Goal: Complete application form

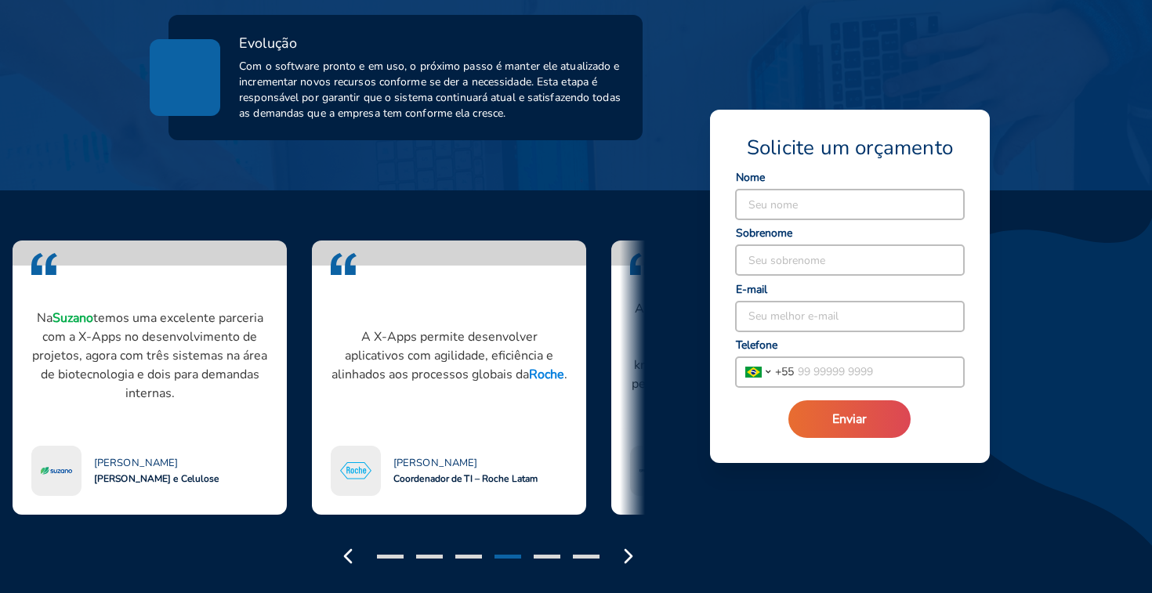
scroll to position [1196, 0]
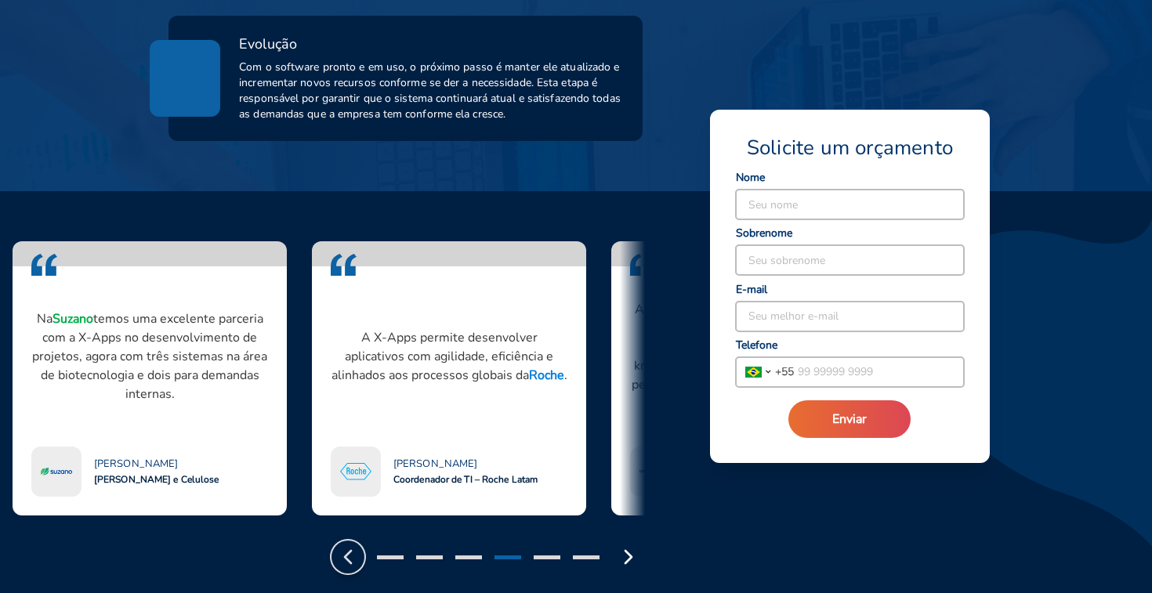
click at [355, 544] on icon "button" at bounding box center [347, 556] width 25 height 25
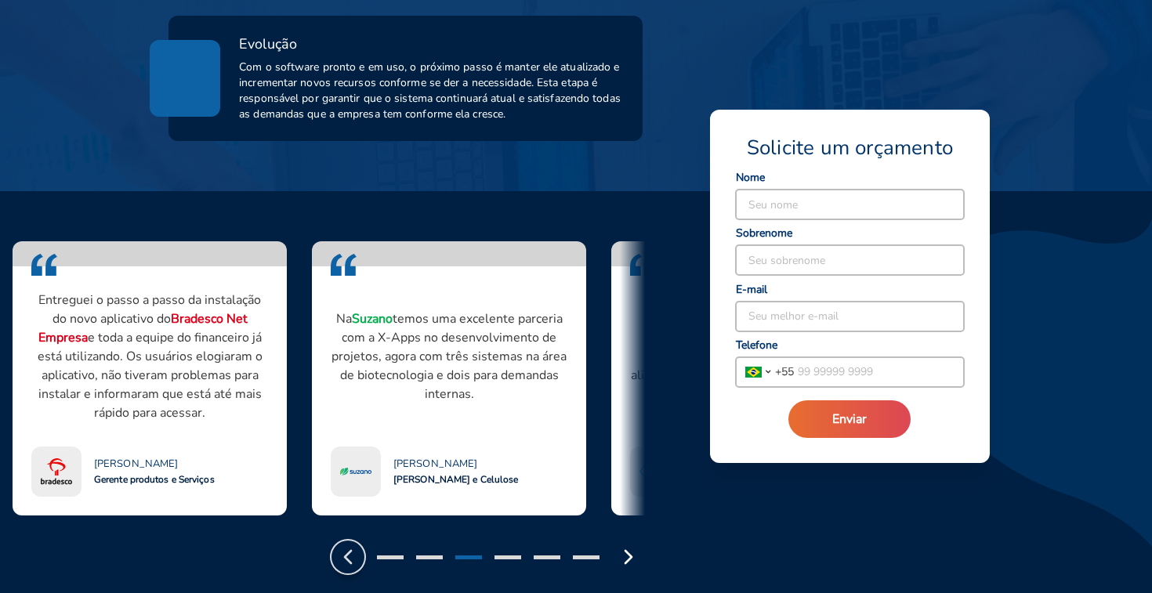
click at [355, 544] on icon "button" at bounding box center [347, 556] width 25 height 25
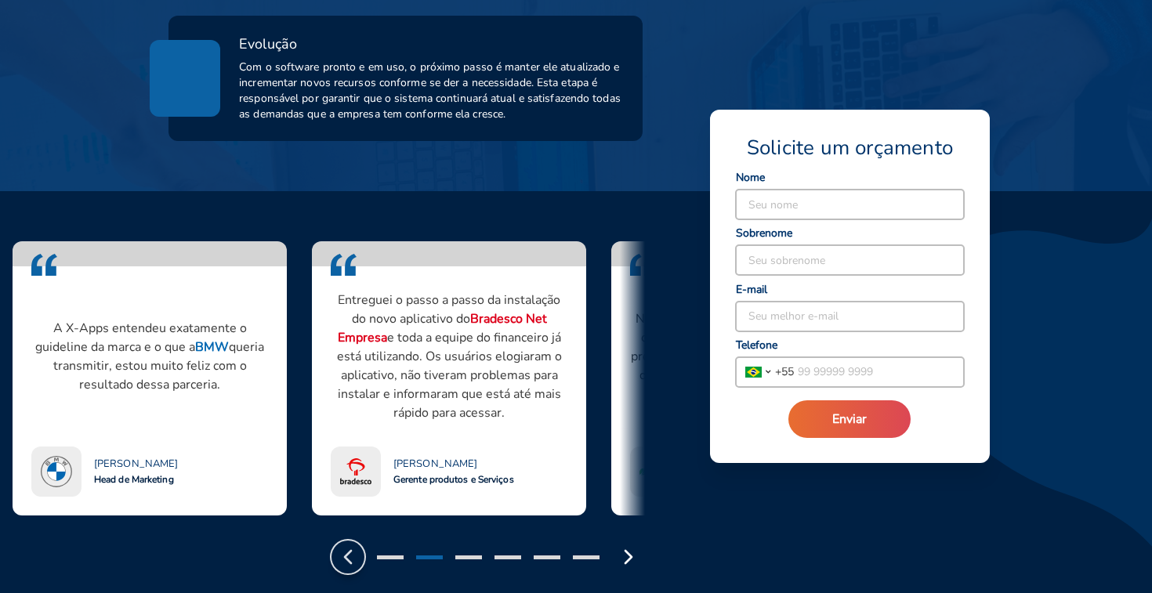
click at [355, 541] on button "button" at bounding box center [347, 557] width 33 height 33
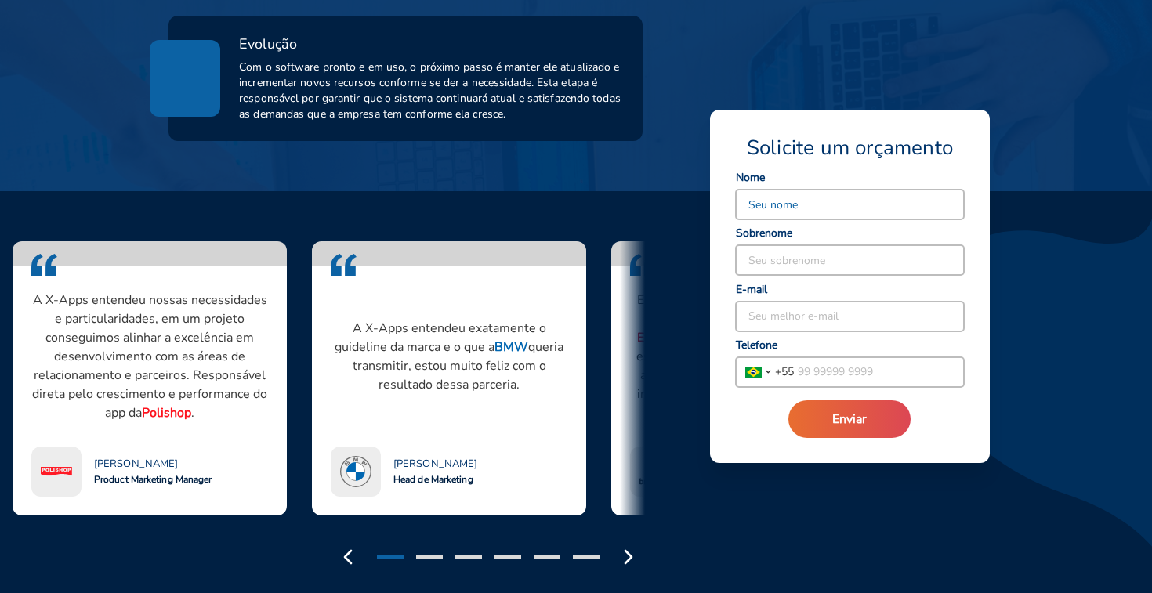
click at [804, 190] on input at bounding box center [850, 205] width 228 height 30
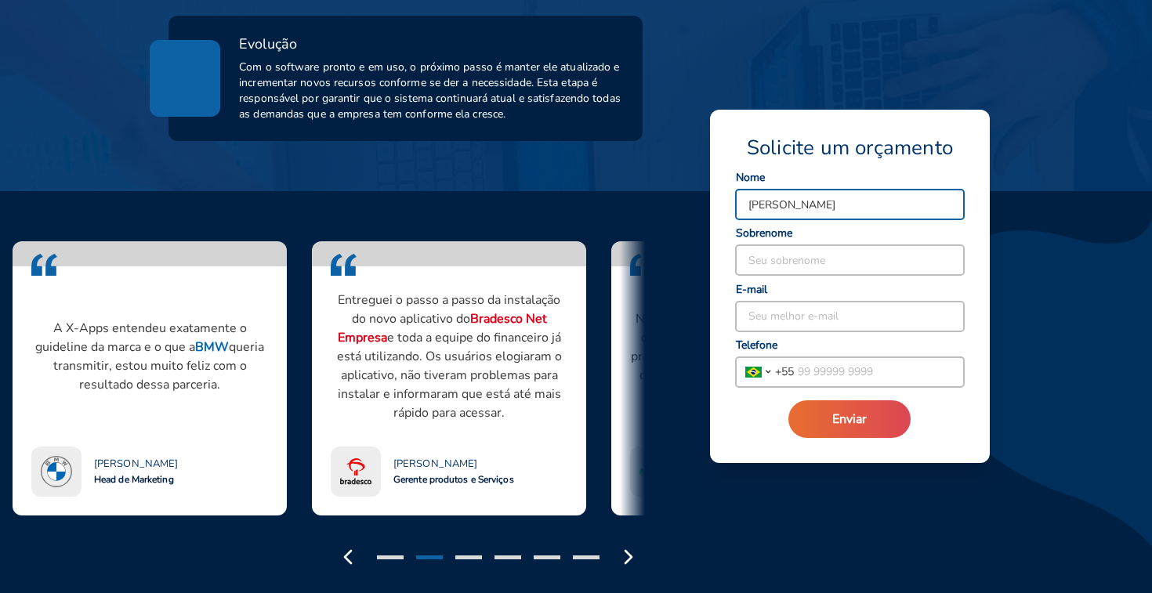
type input "[PERSON_NAME]"
type input "Neves"
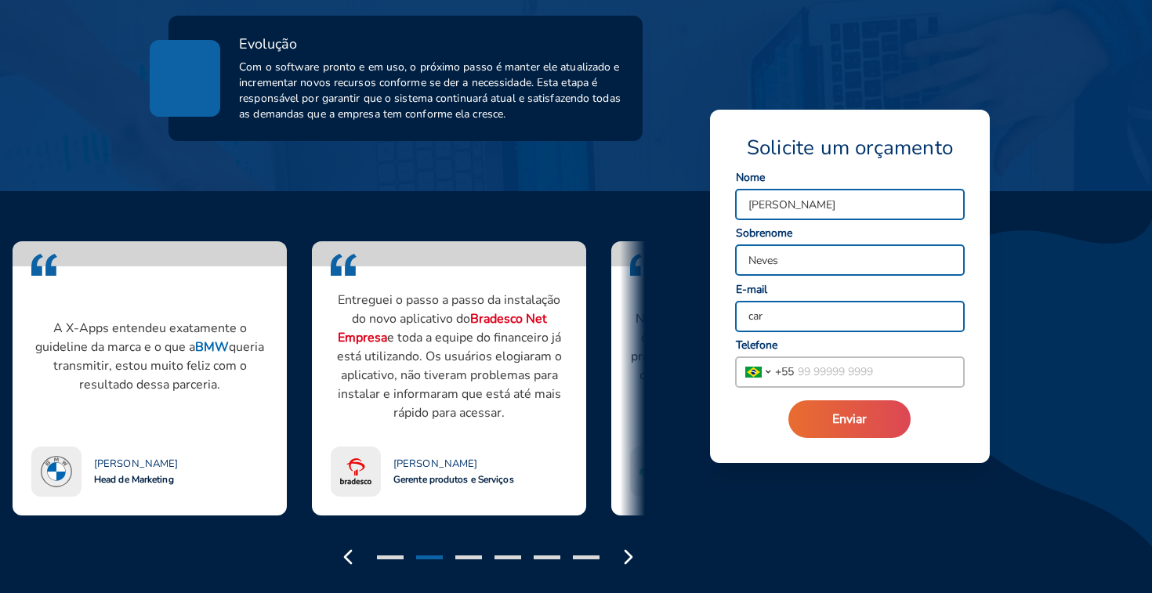
type input "[EMAIL_ADDRESS][DOMAIN_NAME]"
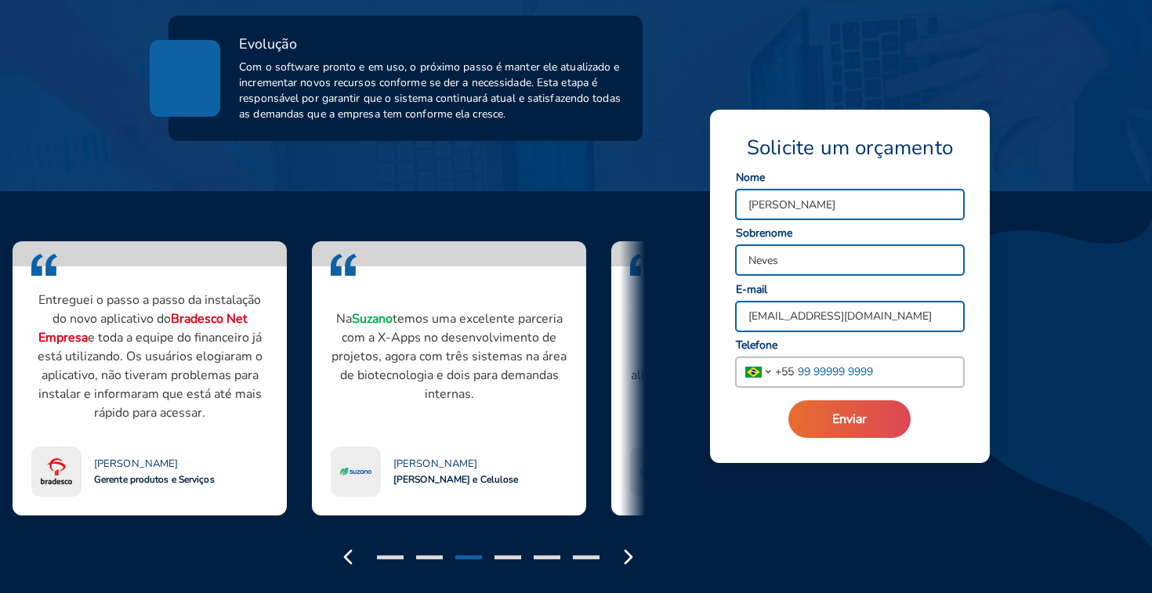
click at [841, 376] on input "tel" at bounding box center [879, 372] width 170 height 30
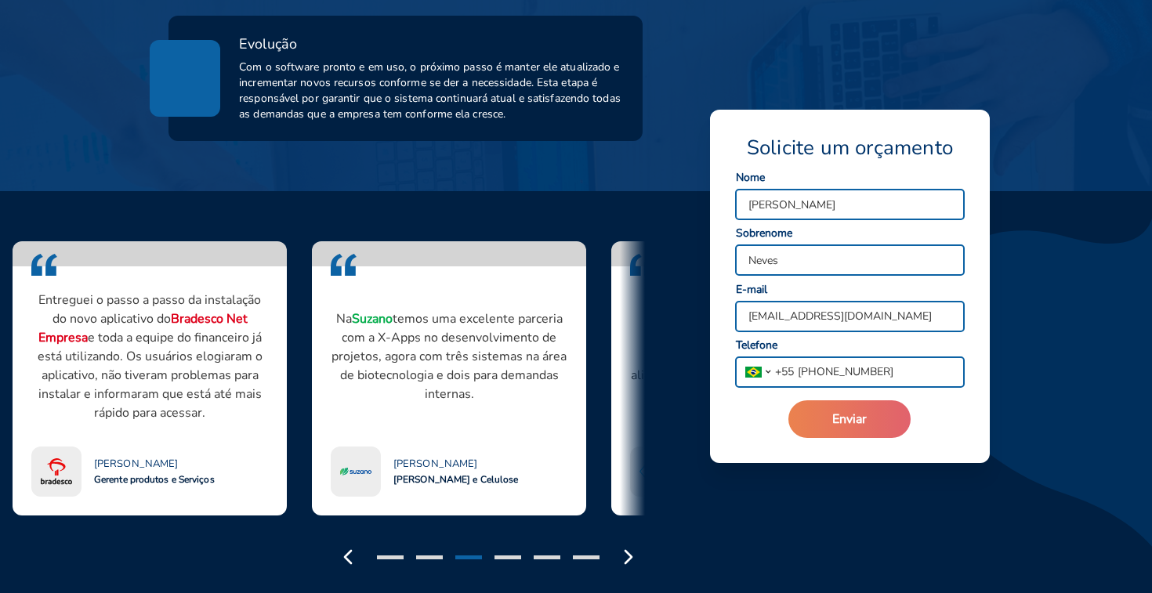
type input "[PHONE_NUMBER]"
click at [839, 433] on button "Enviar" at bounding box center [849, 419] width 122 height 38
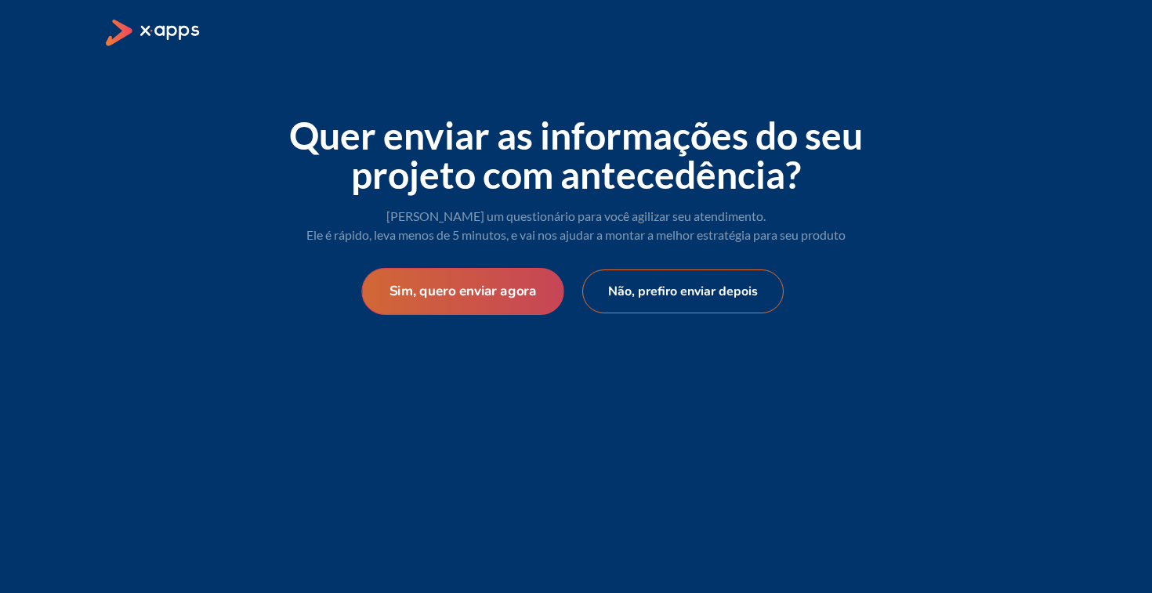
click at [508, 306] on button "Sim, quero enviar agora" at bounding box center [462, 291] width 202 height 47
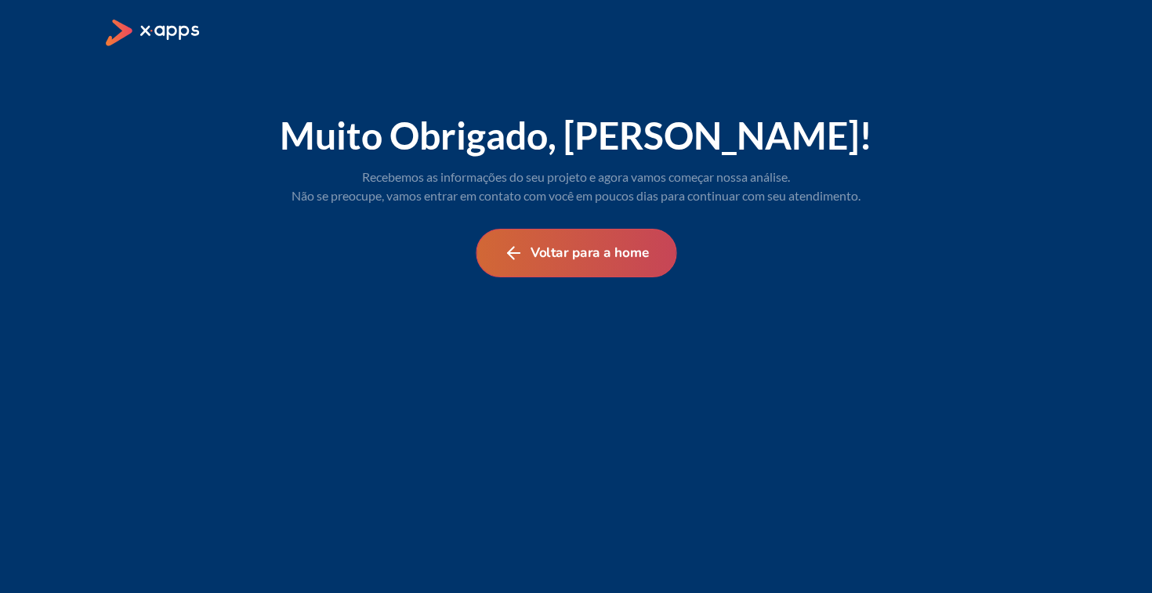
click at [563, 264] on button "Voltar para a home" at bounding box center [576, 253] width 201 height 49
